Goal: Information Seeking & Learning: Learn about a topic

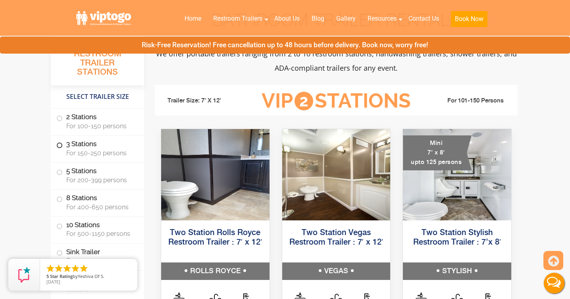
scroll to position [309, 0]
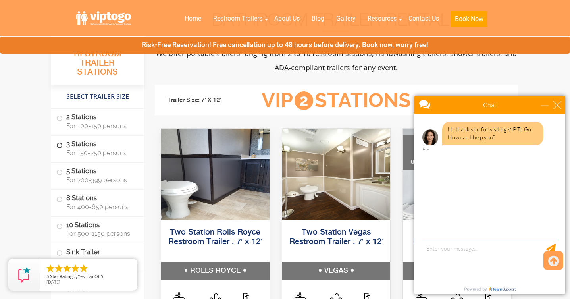
click at [63, 145] on label "3 Stations For 150-250 persons" at bounding box center [97, 148] width 82 height 25
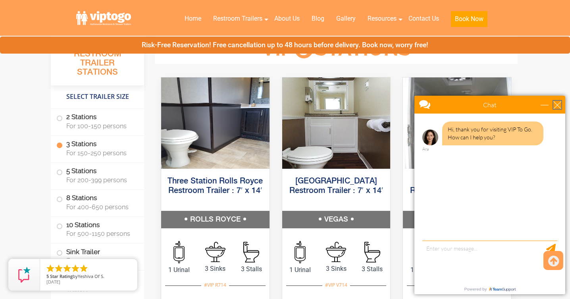
scroll to position [887, 0]
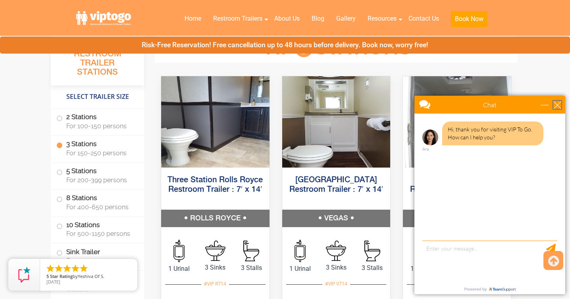
click at [559, 107] on div "close" at bounding box center [558, 105] width 8 height 8
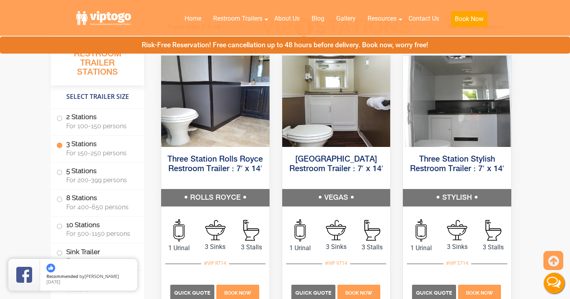
scroll to position [907, 0]
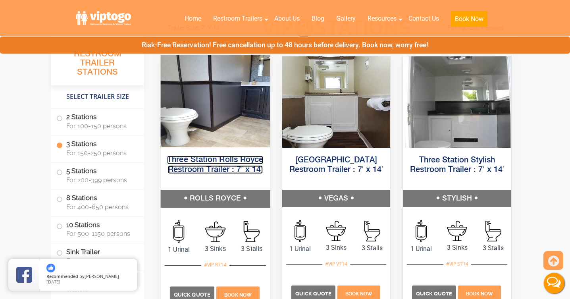
click at [200, 157] on link "Three Station Rolls Royce Restroom Trailer : 7′ x 14′" at bounding box center [215, 165] width 96 height 18
click at [213, 157] on link "Three Station Rolls Royce Restroom Trailer : 7′ x 14′" at bounding box center [215, 165] width 96 height 18
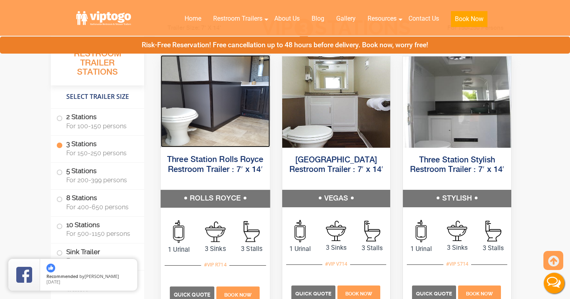
click at [216, 146] on img at bounding box center [215, 101] width 109 height 92
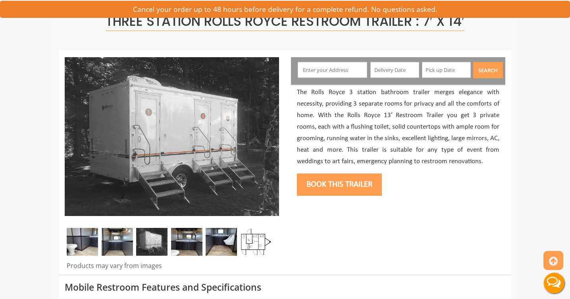
scroll to position [60, 0]
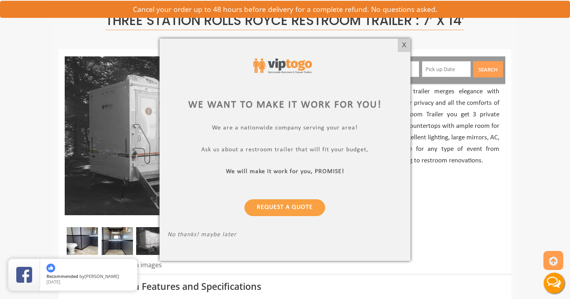
drag, startPoint x: 158, startPoint y: 124, endPoint x: 259, endPoint y: 8, distance: 154.0
click at [0, 0] on body "Toggle navigation VIPTOGO Home Restroom Trailers Restroom Trailers by Type All …" at bounding box center [285, 89] width 570 height 299
click at [406, 47] on div "X" at bounding box center [404, 46] width 12 height 14
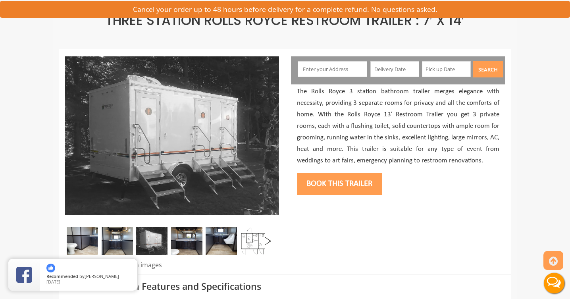
click at [87, 241] on img at bounding box center [82, 241] width 31 height 28
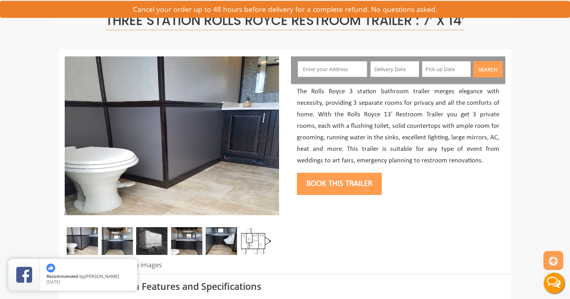
click at [117, 242] on img at bounding box center [117, 241] width 31 height 28
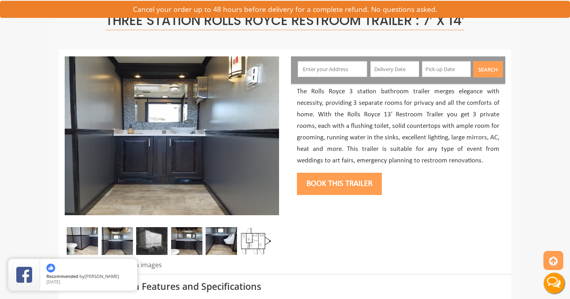
click at [206, 240] on img at bounding box center [221, 241] width 31 height 28
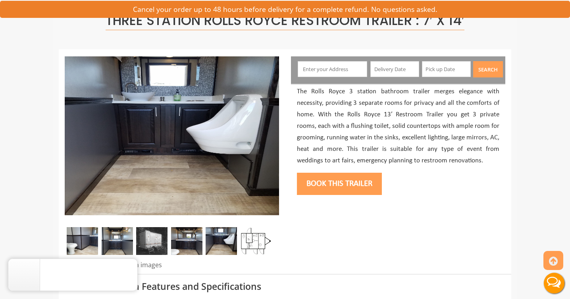
click at [193, 248] on img at bounding box center [186, 241] width 31 height 28
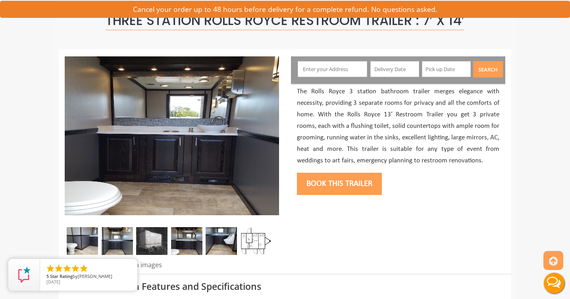
click at [89, 241] on img at bounding box center [82, 241] width 31 height 28
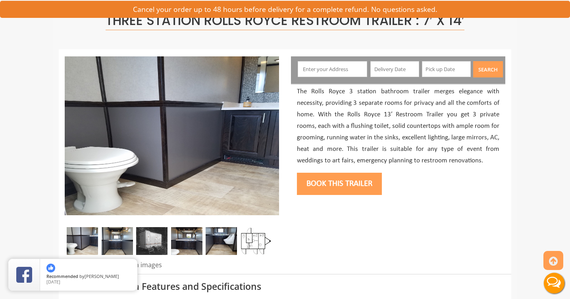
drag, startPoint x: 82, startPoint y: 241, endPoint x: 241, endPoint y: 25, distance: 267.9
click at [117, 249] on img at bounding box center [117, 241] width 31 height 28
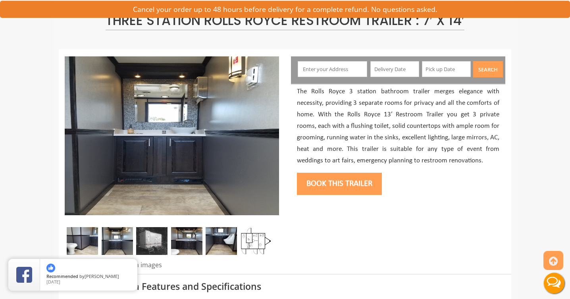
drag, startPoint x: 175, startPoint y: 145, endPoint x: 232, endPoint y: 58, distance: 104.1
